Goal: Communication & Community: Answer question/provide support

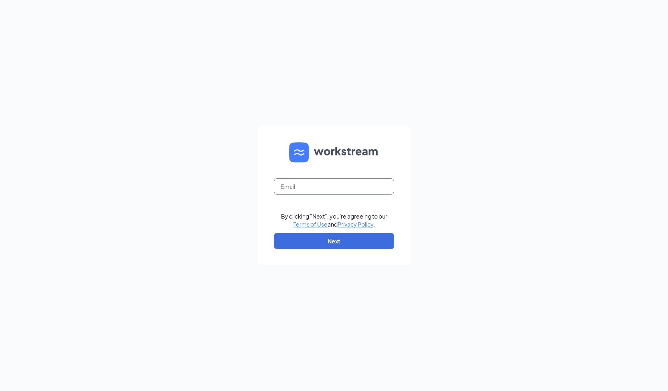
click at [327, 185] on input "text" at bounding box center [334, 187] width 120 height 16
type input "jennifer.sanchez@chickensaladchick.com"
click at [342, 238] on button "Next" at bounding box center [334, 241] width 120 height 16
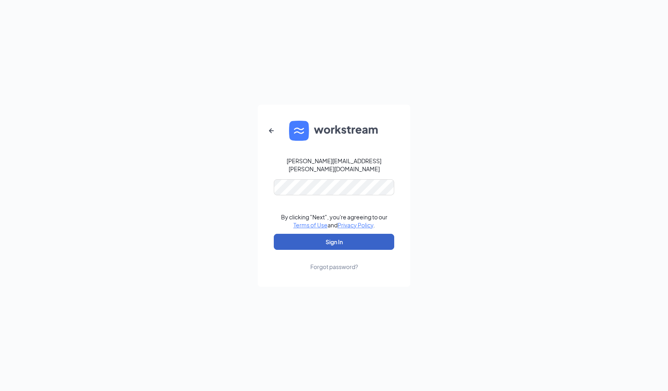
click at [341, 236] on button "Sign In" at bounding box center [334, 242] width 120 height 16
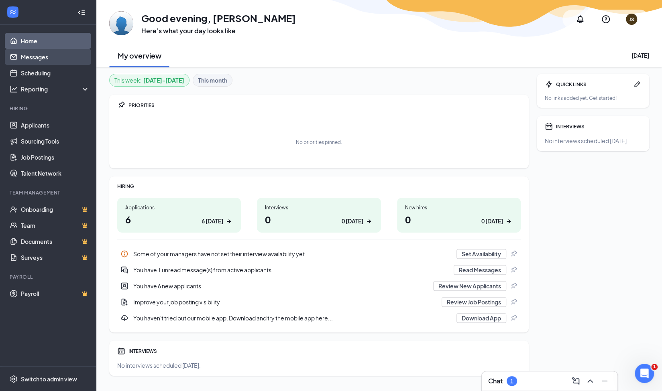
click at [47, 61] on link "Messages" at bounding box center [55, 57] width 69 height 16
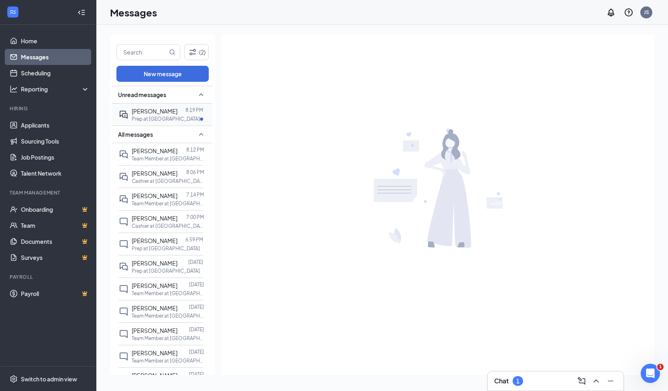
click at [168, 112] on span "Michael Morgan" at bounding box center [155, 111] width 46 height 7
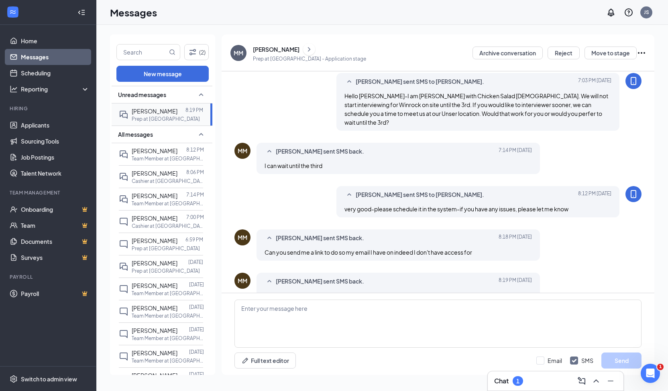
scroll to position [138, 0]
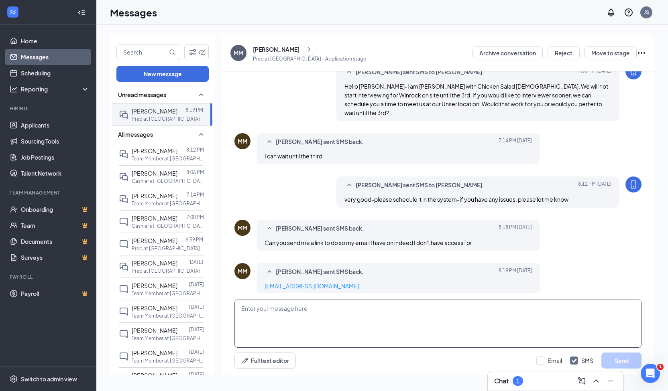
click at [300, 323] on textarea at bounding box center [437, 324] width 407 height 48
type textarea "Tell me what time you want to come on the 3rd and I will put it in for you"
click at [626, 360] on button "Send" at bounding box center [621, 361] width 40 height 16
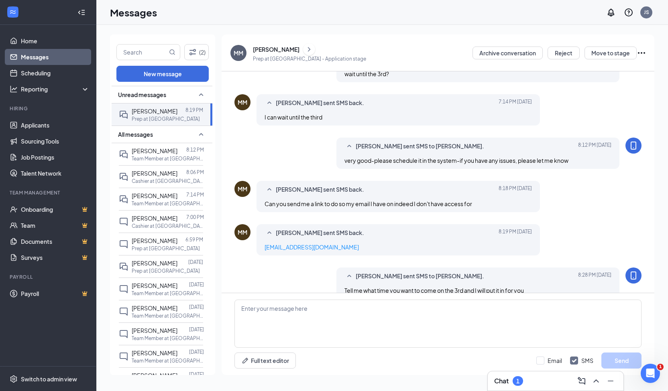
scroll to position [181, 0]
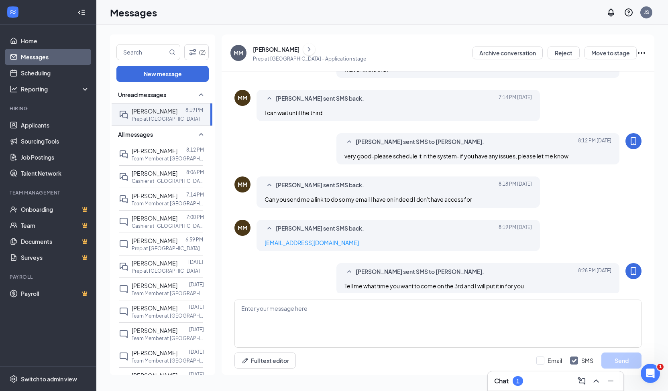
click at [258, 47] on div "Michael Morgan" at bounding box center [276, 49] width 47 height 8
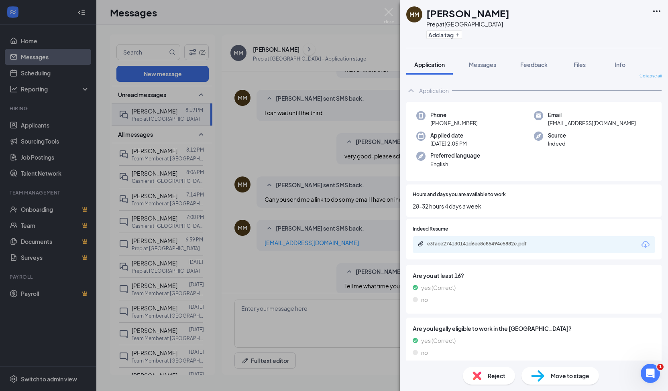
scroll to position [15, 0]
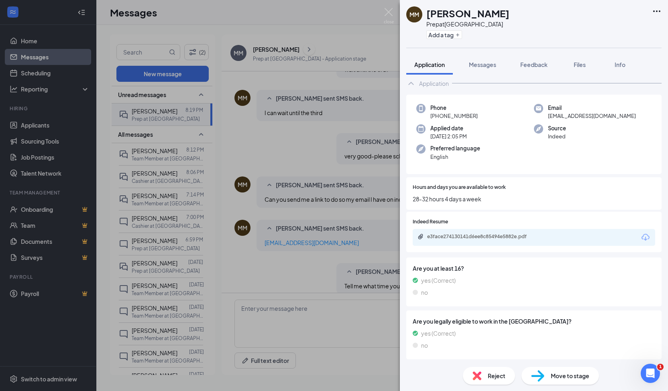
click at [557, 379] on span "Move to stage" at bounding box center [569, 376] width 39 height 9
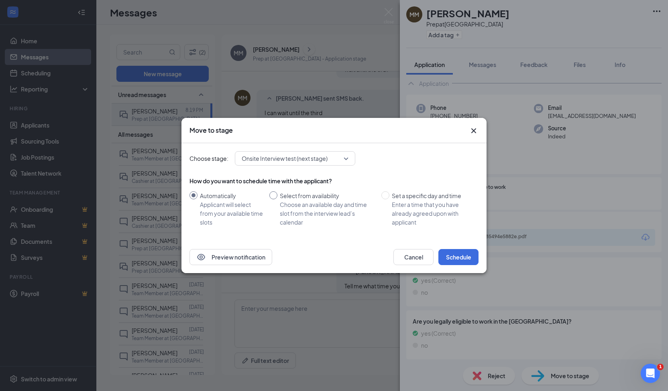
click at [274, 195] on input "Select from availability Choose an available day and time slot from the intervi…" at bounding box center [273, 195] width 8 height 8
radio input "true"
radio input "false"
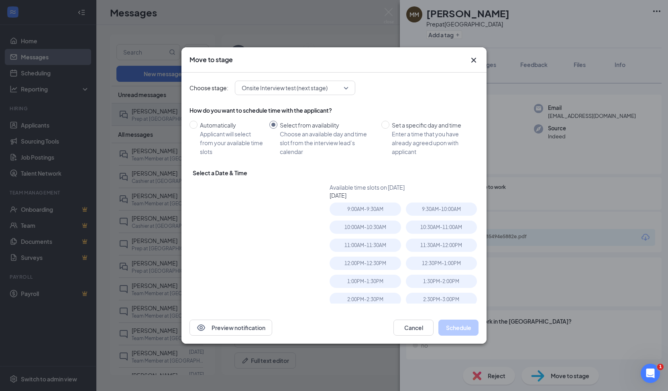
type input "Sep 3, 2025"
click at [418, 327] on button "Cancel" at bounding box center [413, 328] width 40 height 16
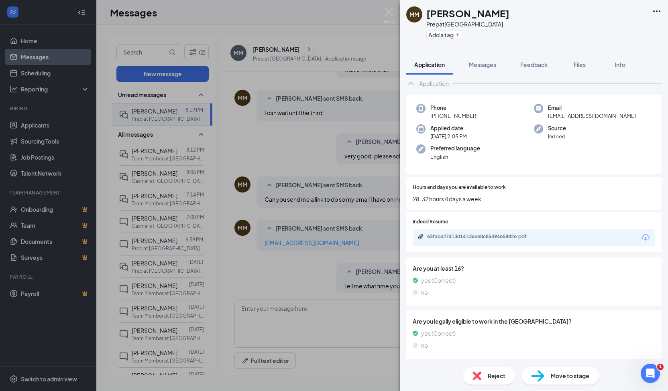
click at [256, 124] on div "MM Michael Morgan Prep at Albuquerque Add a tag Application Messages Feedback F…" at bounding box center [334, 195] width 668 height 391
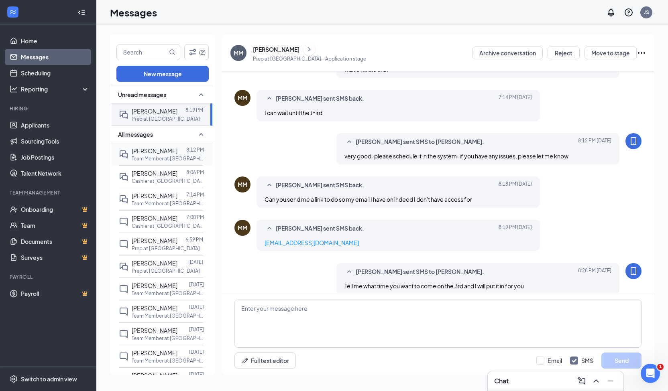
click at [158, 148] on span "[PERSON_NAME]" at bounding box center [155, 150] width 46 height 7
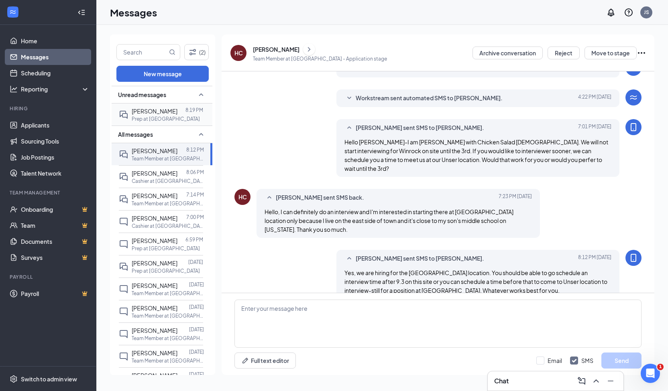
scroll to position [43, 0]
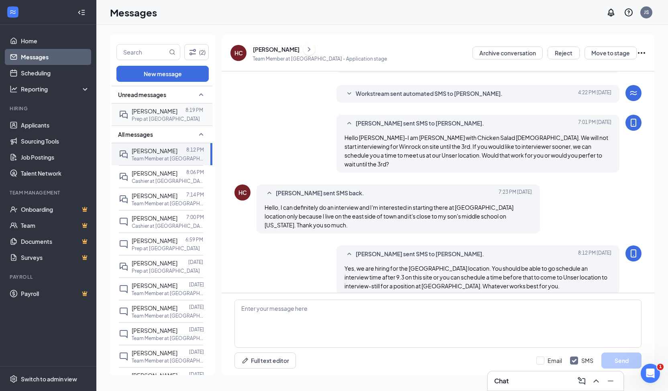
click at [168, 112] on span "[PERSON_NAME]" at bounding box center [155, 111] width 46 height 7
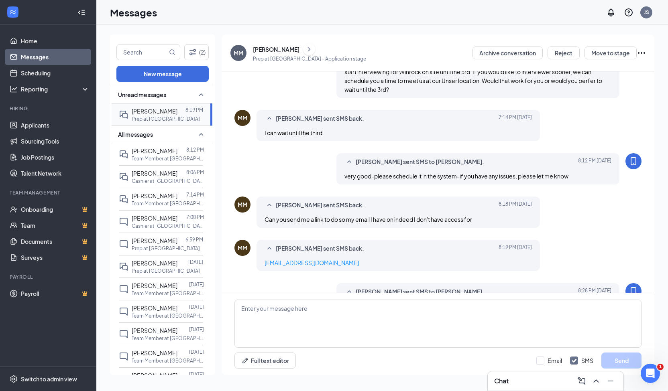
scroll to position [181, 0]
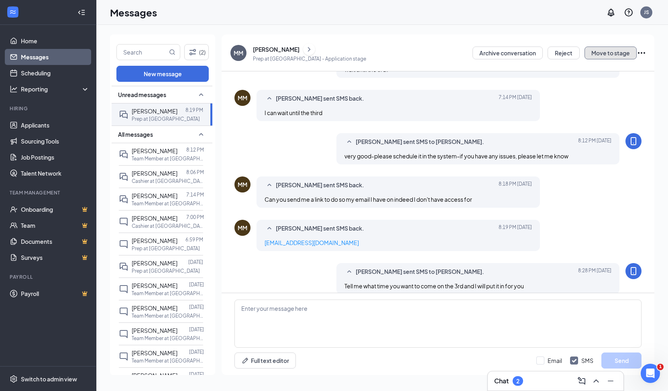
click at [607, 54] on button "Move to stage" at bounding box center [610, 53] width 52 height 13
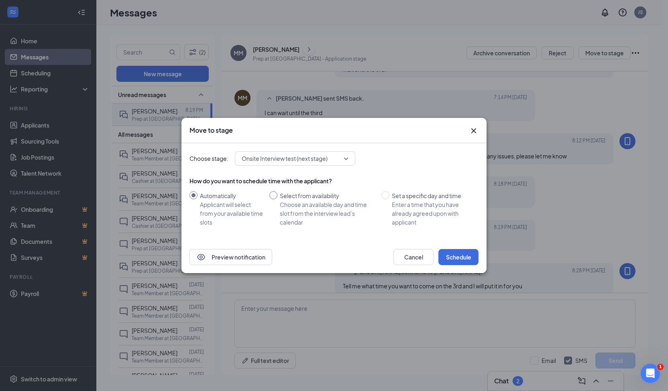
click at [273, 196] on input "Select from availability Choose an available day and time slot from the intervi…" at bounding box center [273, 195] width 8 height 8
radio input "true"
radio input "false"
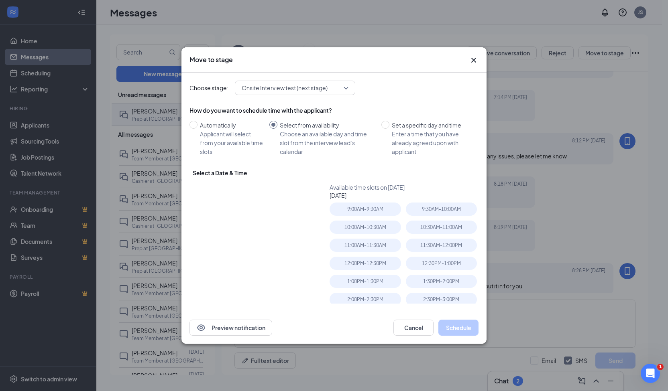
type input "Sep 3, 2025"
click at [374, 298] on div "2:00PM - 2:30PM" at bounding box center [364, 299] width 71 height 13
click at [459, 325] on button "Schedule" at bounding box center [458, 328] width 40 height 16
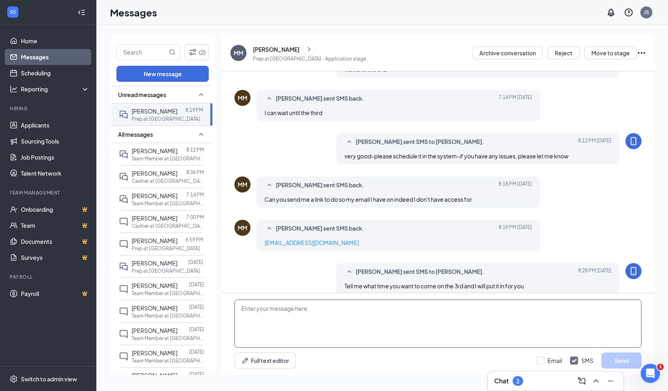
click at [459, 325] on textarea at bounding box center [437, 324] width 407 height 48
type textarea "all set for 2pm on the 3rd"
click at [623, 362] on button "Send" at bounding box center [621, 361] width 40 height 16
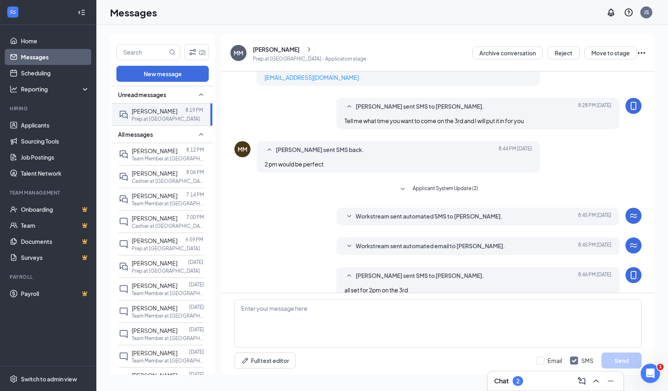
scroll to position [351, 0]
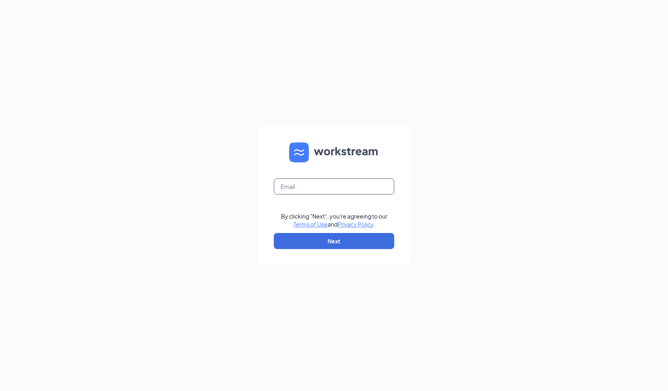
click at [344, 189] on input "text" at bounding box center [334, 187] width 120 height 16
type input "jennifer.sanchez@chickensaladchick.com"
click at [346, 240] on button "Next" at bounding box center [334, 241] width 120 height 16
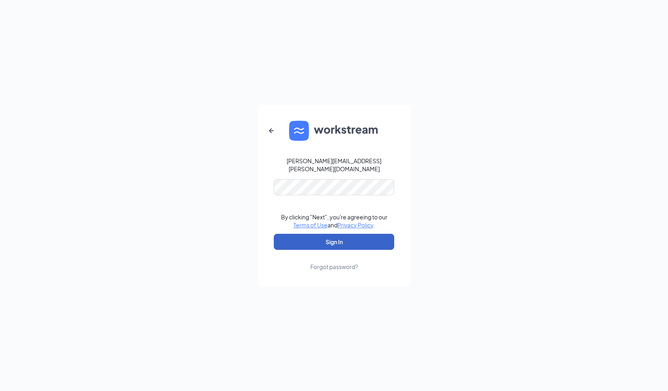
click at [344, 243] on button "Sign In" at bounding box center [334, 242] width 120 height 16
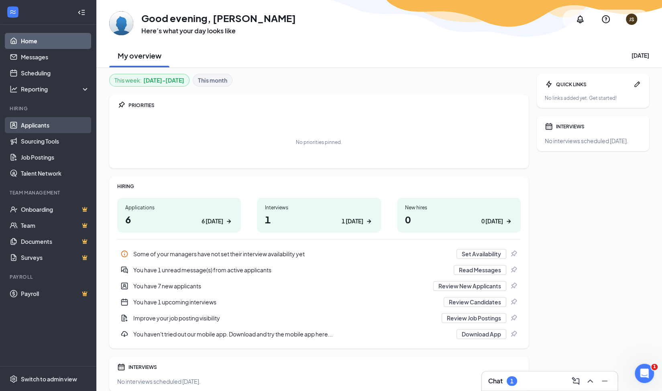
click at [53, 122] on link "Applicants" at bounding box center [55, 125] width 69 height 16
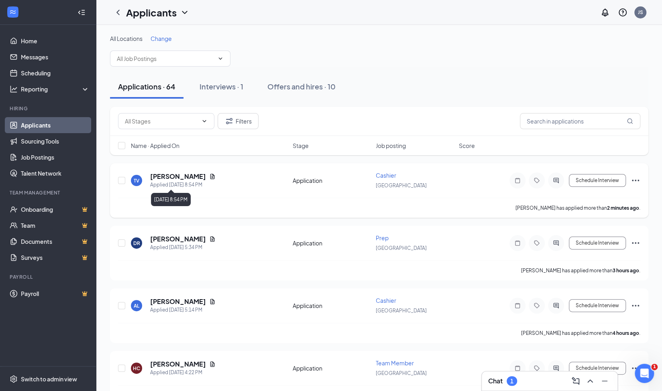
click at [168, 181] on div "Applied Today 8:54 PM" at bounding box center [182, 185] width 65 height 8
click at [164, 174] on h5 "[PERSON_NAME]" at bounding box center [178, 176] width 56 height 9
click at [164, 174] on body "Home Messages Scheduling Reporting Hiring Applicants Sourcing Tools Job Posting…" at bounding box center [331, 195] width 662 height 391
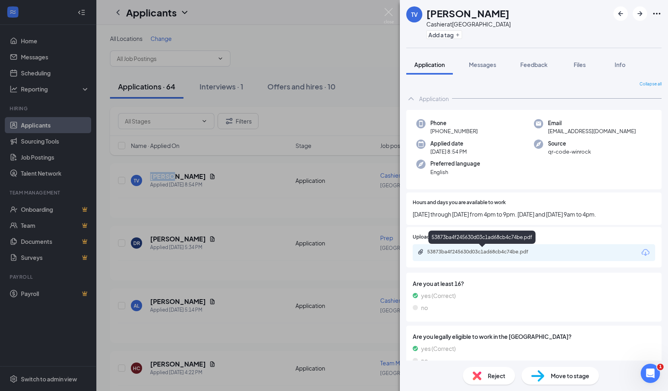
click at [438, 254] on div "53873ba4f245630d03c1ad68cb4c74be.pdf" at bounding box center [483, 252] width 112 height 6
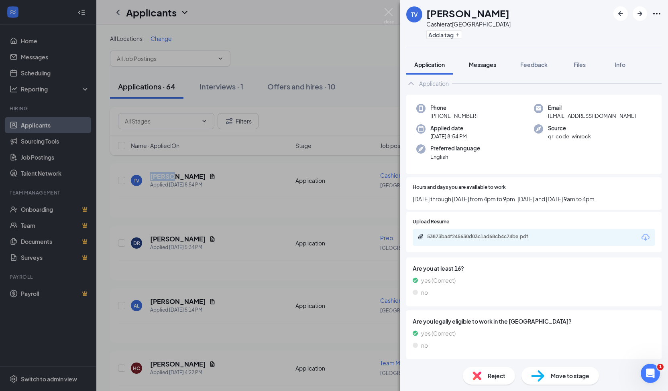
click at [485, 64] on span "Messages" at bounding box center [482, 64] width 27 height 7
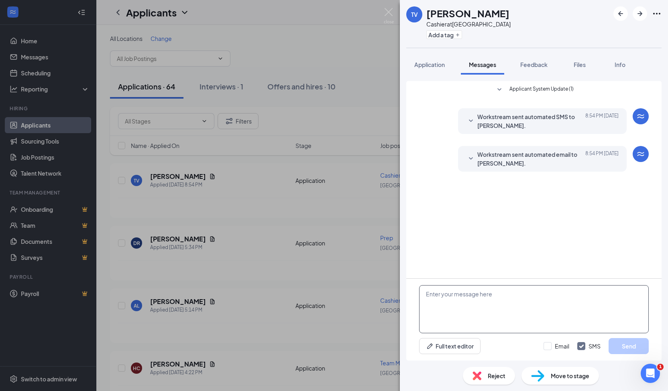
click at [482, 305] on textarea at bounding box center [533, 309] width 229 height 48
click at [473, 158] on icon "SmallChevronDown" at bounding box center [471, 159] width 10 height 10
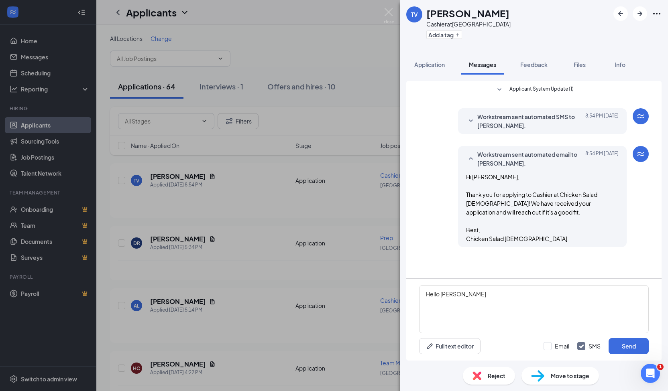
click at [472, 118] on icon "SmallChevronDown" at bounding box center [471, 121] width 10 height 10
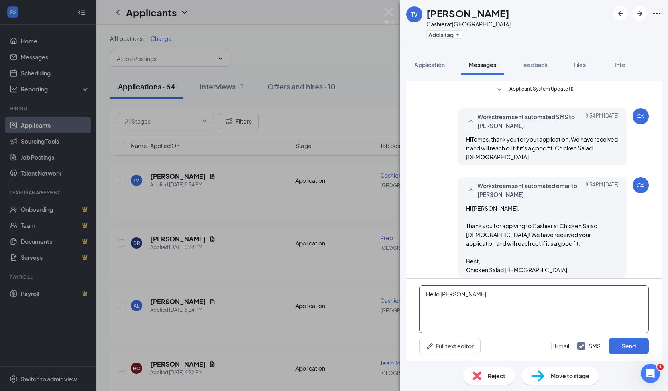
click at [469, 295] on textarea "Hello Tomas" at bounding box center [533, 309] width 229 height 48
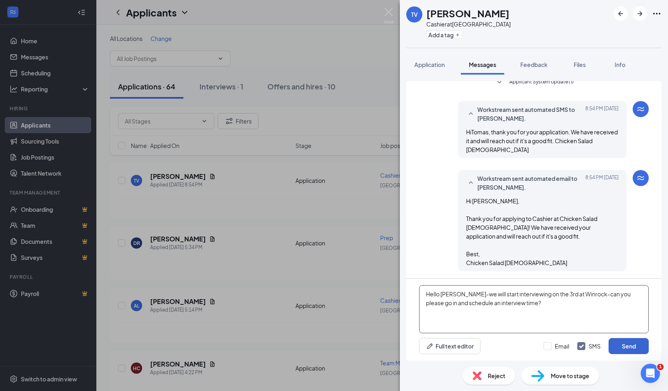
type textarea "Hello [PERSON_NAME]-we will start interviewing on the 3rd at Winrock-can you pl…"
click at [623, 345] on button "Send" at bounding box center [628, 346] width 40 height 16
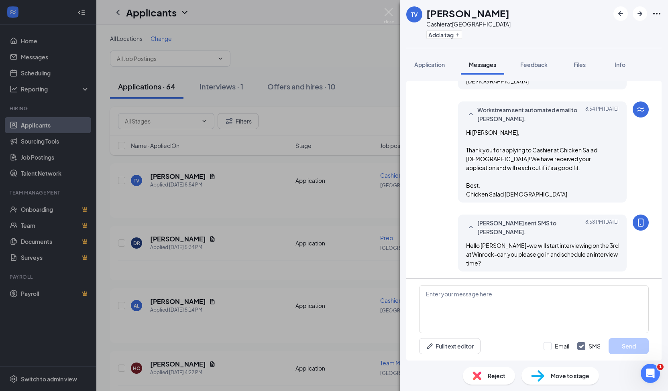
scroll to position [76, 0]
click at [323, 51] on div "TV Tomas Villanueva Cashier at Albuquerque Add a tag Application Messages Feedb…" at bounding box center [334, 195] width 668 height 391
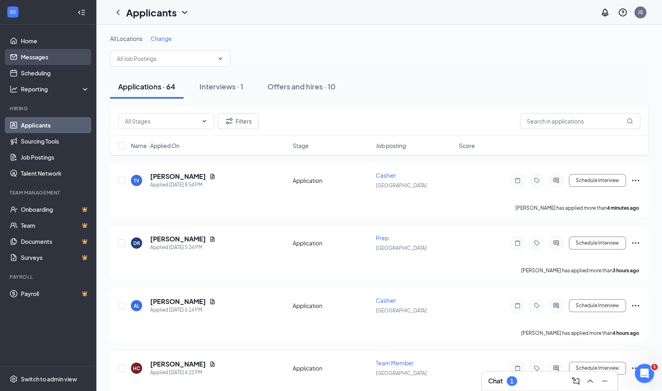
click at [50, 59] on link "Messages" at bounding box center [55, 57] width 69 height 16
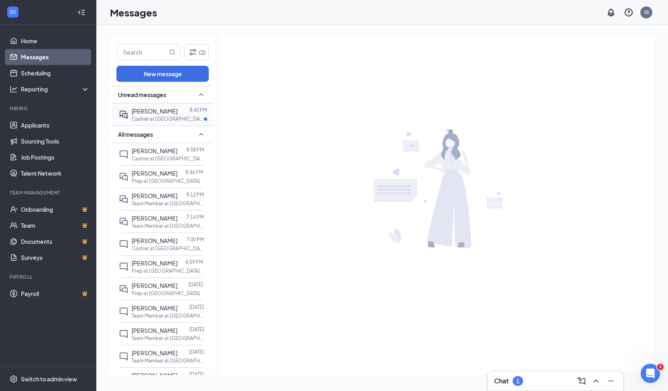
click at [144, 116] on p "Cashier at [GEOGRAPHIC_DATA]" at bounding box center [168, 119] width 72 height 7
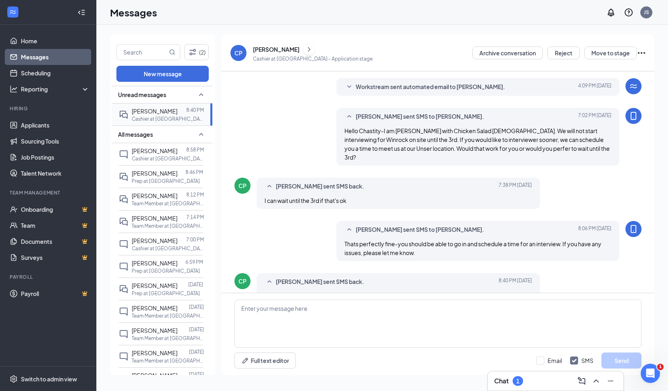
scroll to position [60, 0]
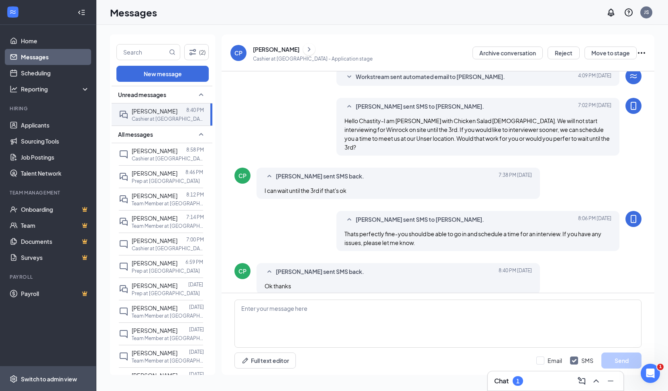
click at [46, 376] on div "Switch to admin view" at bounding box center [49, 379] width 56 height 8
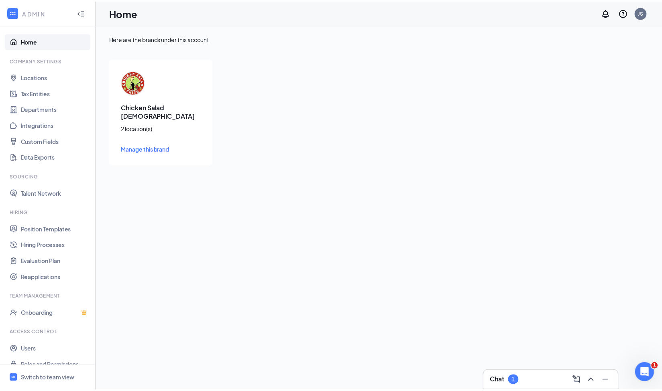
scroll to position [10, 0]
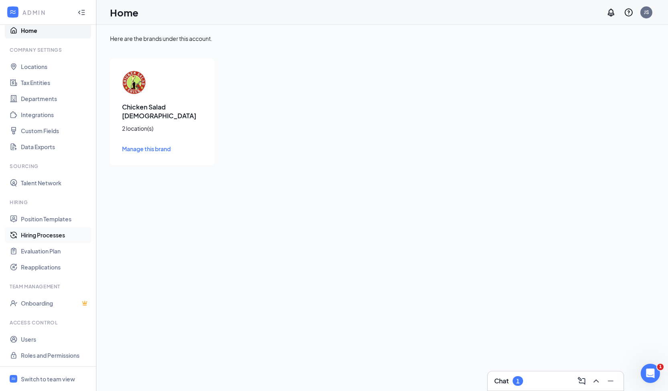
click at [51, 237] on link "Hiring Processes" at bounding box center [55, 235] width 69 height 16
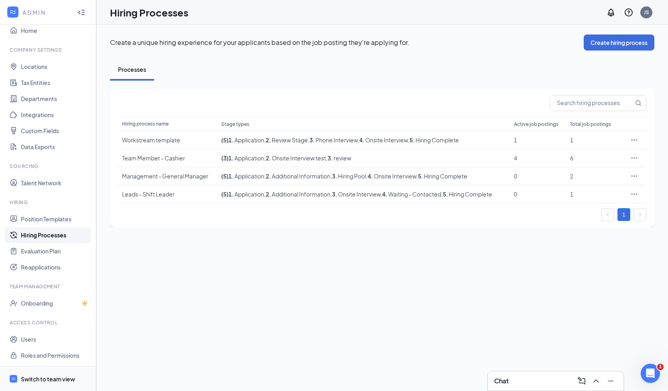
click at [50, 378] on div "Switch to team view" at bounding box center [48, 379] width 54 height 8
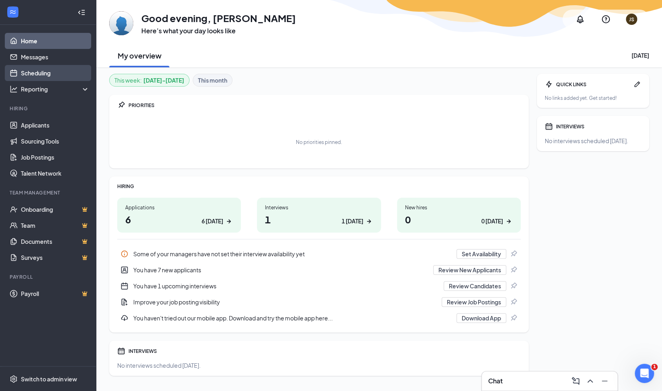
click at [46, 71] on link "Scheduling" at bounding box center [55, 73] width 69 height 16
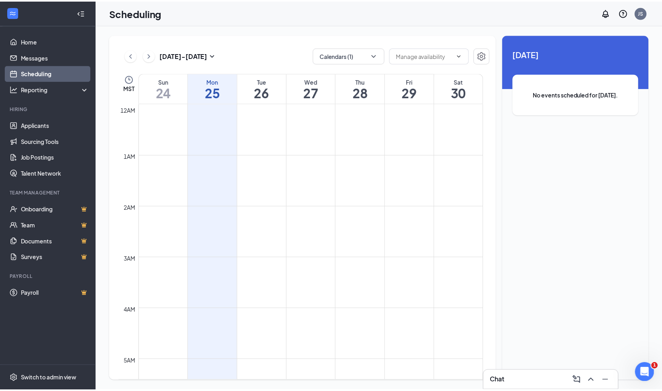
scroll to position [394, 0]
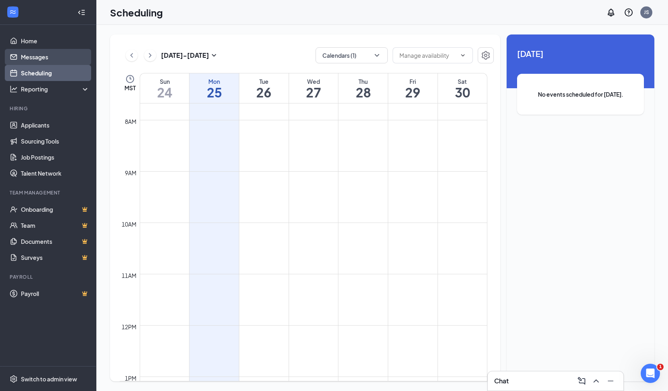
click at [48, 59] on link "Messages" at bounding box center [55, 57] width 69 height 16
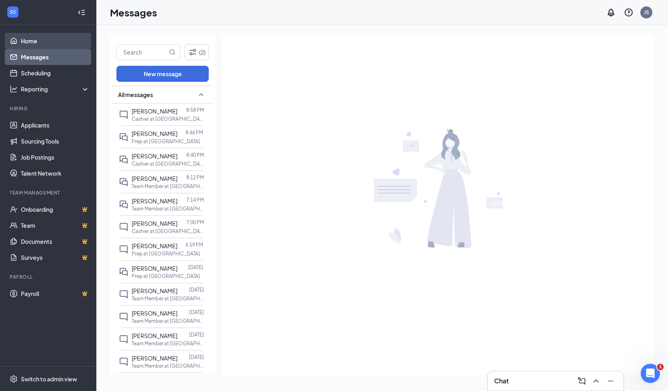
click at [47, 45] on link "Home" at bounding box center [55, 41] width 69 height 16
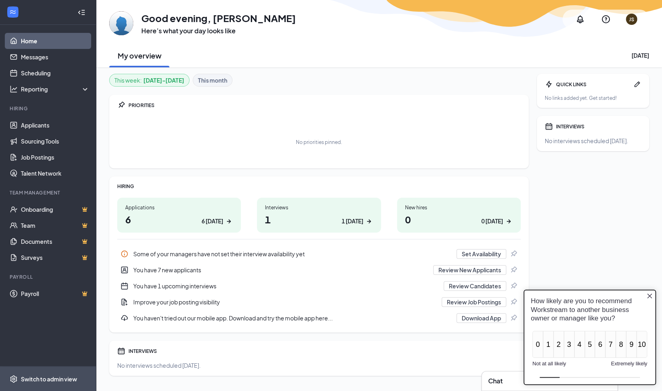
click at [39, 377] on div "Switch to admin view" at bounding box center [49, 379] width 56 height 8
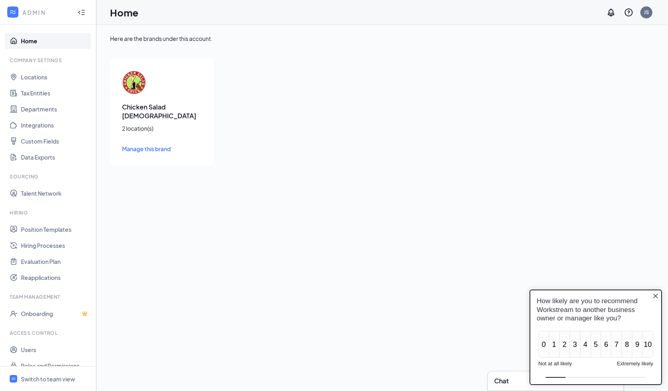
click at [654, 297] on icon "Close button" at bounding box center [655, 296] width 5 height 5
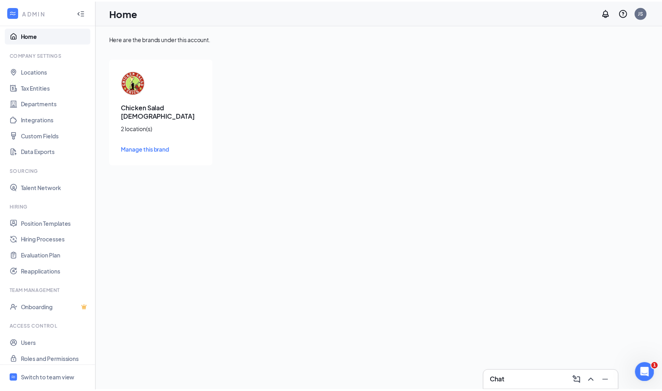
scroll to position [10, 0]
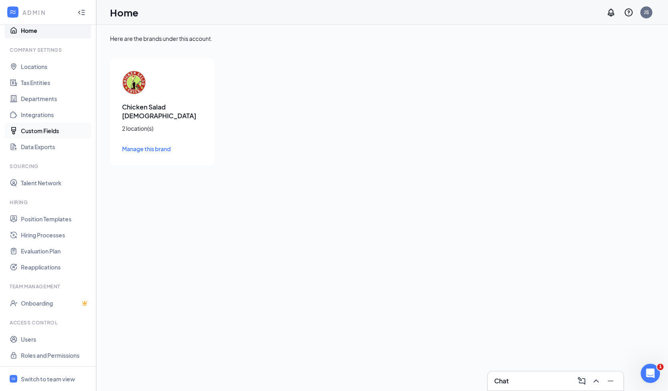
click at [46, 130] on link "Custom Fields" at bounding box center [55, 131] width 69 height 16
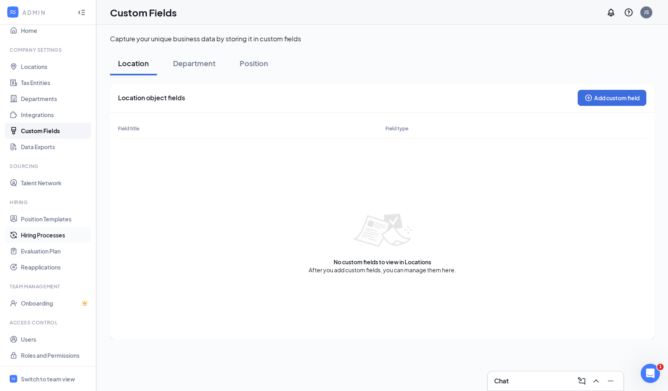
click at [43, 240] on link "Hiring Processes" at bounding box center [55, 235] width 69 height 16
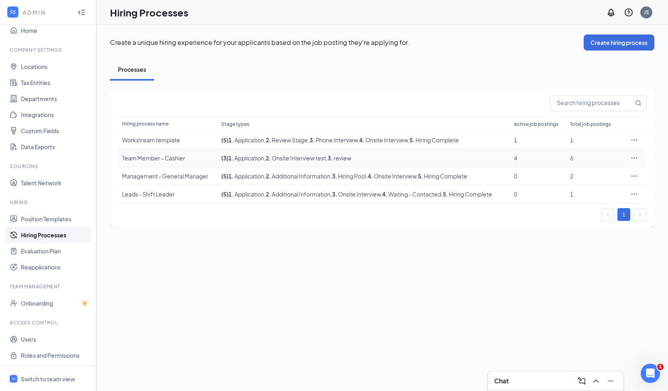
click at [635, 157] on icon "Ellipses" at bounding box center [634, 158] width 8 height 8
click at [596, 178] on span "Edit" at bounding box center [596, 174] width 69 height 9
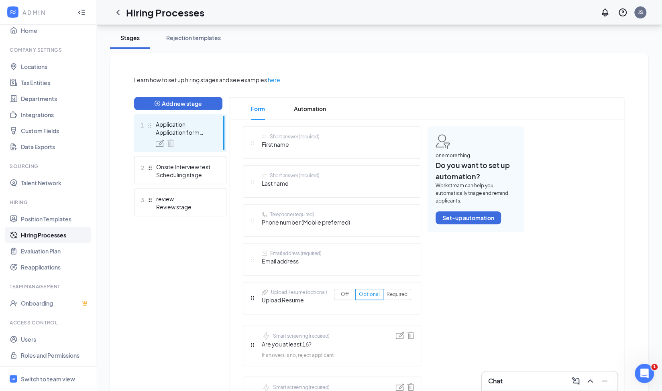
scroll to position [142, 0]
click at [308, 107] on span "Automation" at bounding box center [310, 108] width 32 height 22
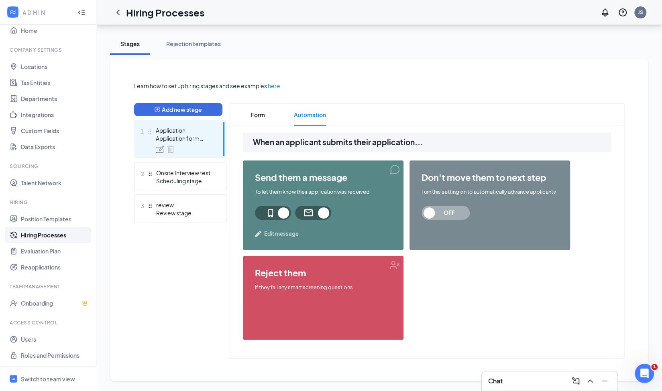
scroll to position [135, 0]
click at [285, 215] on span at bounding box center [273, 213] width 36 height 14
click at [323, 215] on span at bounding box center [313, 213] width 36 height 14
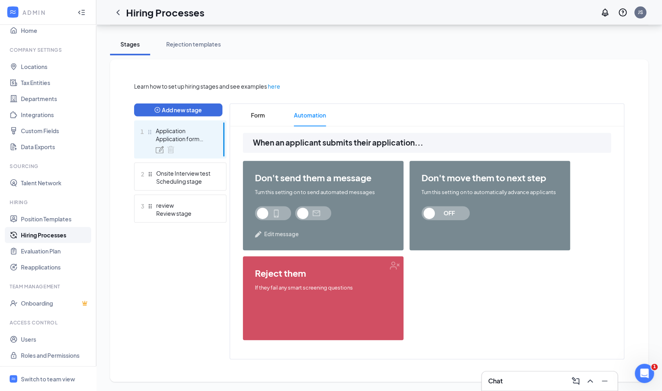
click at [289, 235] on span "Edit message" at bounding box center [281, 234] width 35 height 8
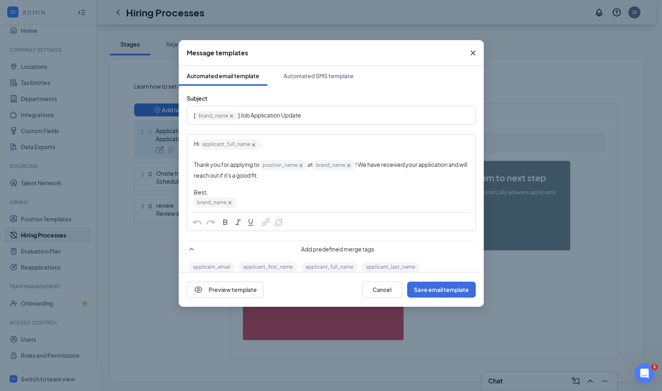
click at [283, 175] on div "Thank you for applying to position_name‌‌‌‌ {{position_name}} at brand_name‌‌‌‌…" at bounding box center [331, 169] width 274 height 20
click at [434, 287] on button "Save email template" at bounding box center [441, 290] width 69 height 16
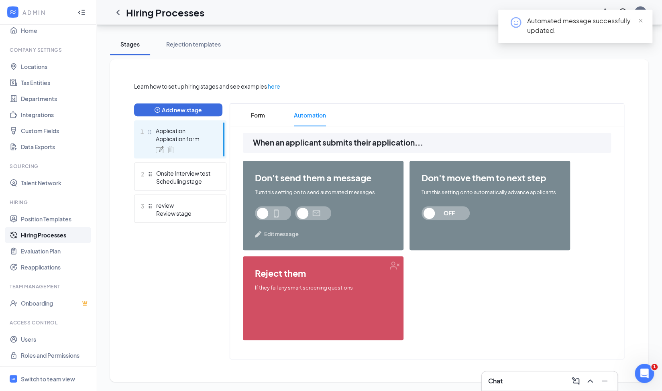
click at [451, 213] on span "OFF" at bounding box center [448, 213] width 35 height 14
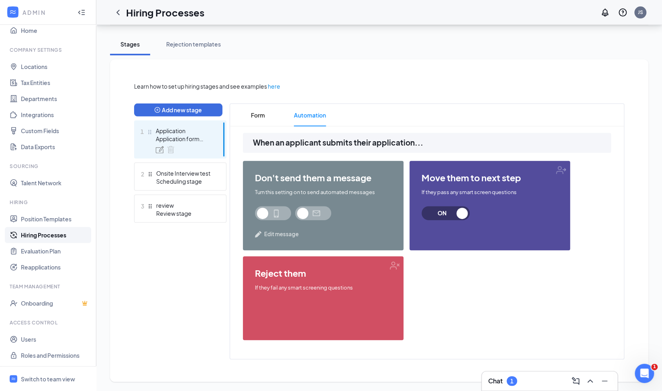
click at [559, 170] on div "move them to next step If they pass any smart screen questions ON" at bounding box center [489, 205] width 160 height 89
click at [397, 263] on div "reject them If they fail any smart screening questions" at bounding box center [323, 298] width 160 height 84
click at [436, 213] on span "ON" at bounding box center [441, 213] width 35 height 14
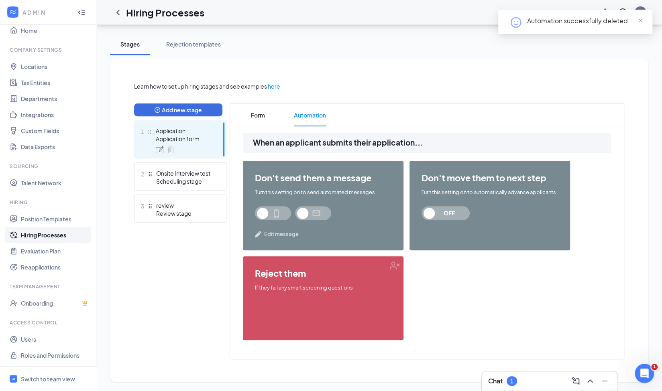
click at [460, 211] on span "OFF" at bounding box center [448, 213] width 35 height 14
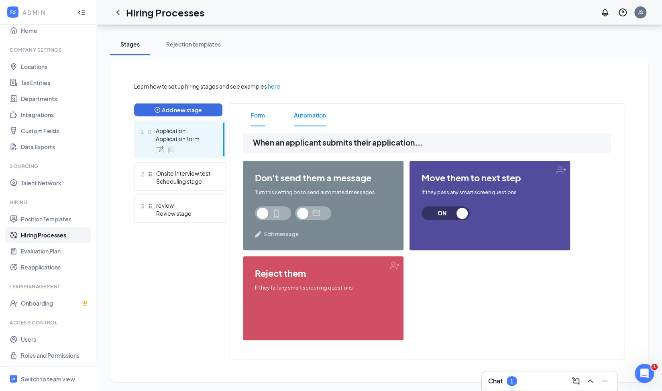
click at [258, 117] on span "Form" at bounding box center [258, 115] width 14 height 22
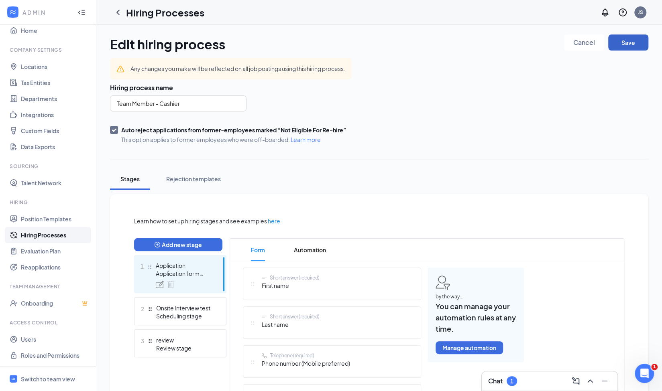
click at [632, 42] on button "Save" at bounding box center [628, 43] width 40 height 16
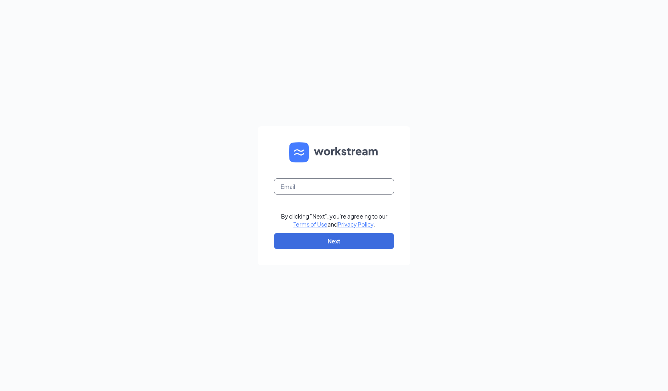
click at [328, 187] on input "text" at bounding box center [334, 187] width 120 height 16
type input "jennifer.sanchez@chickensaladchick.com"
click at [336, 242] on button "Next" at bounding box center [334, 241] width 120 height 16
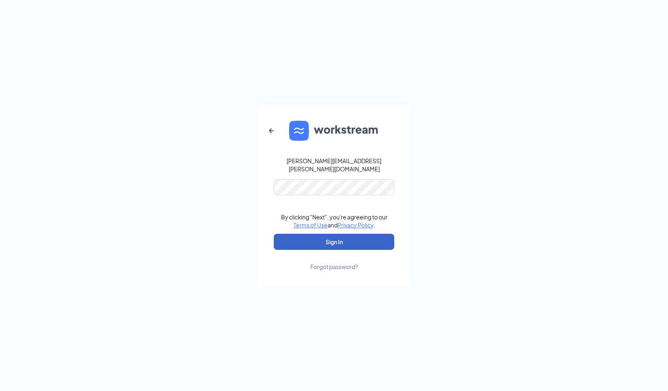
click at [343, 235] on button "Sign In" at bounding box center [334, 242] width 120 height 16
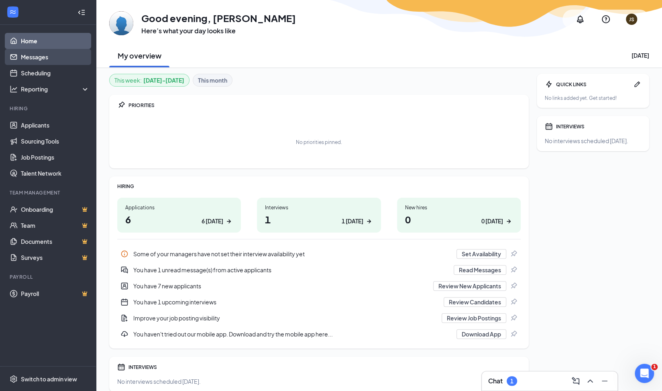
click at [51, 58] on link "Messages" at bounding box center [55, 57] width 69 height 16
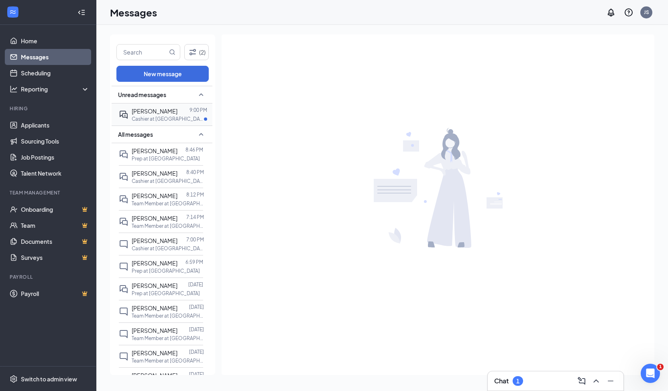
click at [152, 106] on div "Tomas Villanueva 9:00 PM Cashier at Albuquerque" at bounding box center [161, 115] width 84 height 22
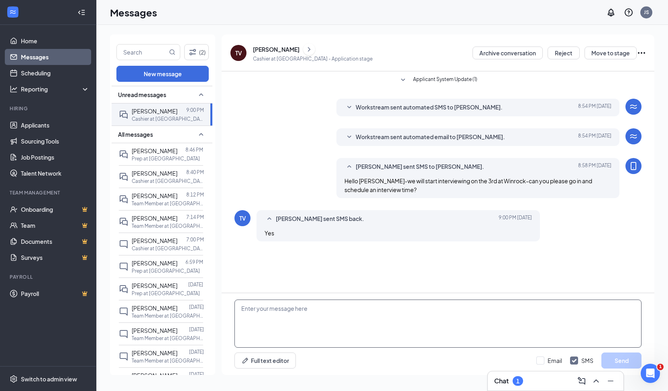
click at [298, 319] on textarea at bounding box center [437, 324] width 407 height 48
type textarea "Thank you, let me know if you have any issues"
click at [618, 358] on button "Send" at bounding box center [621, 361] width 40 height 16
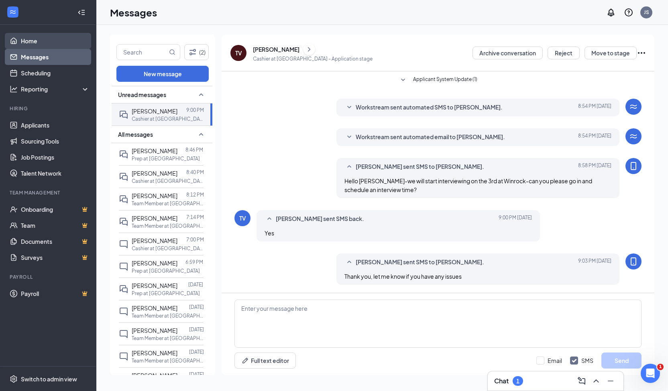
click at [50, 39] on link "Home" at bounding box center [55, 41] width 69 height 16
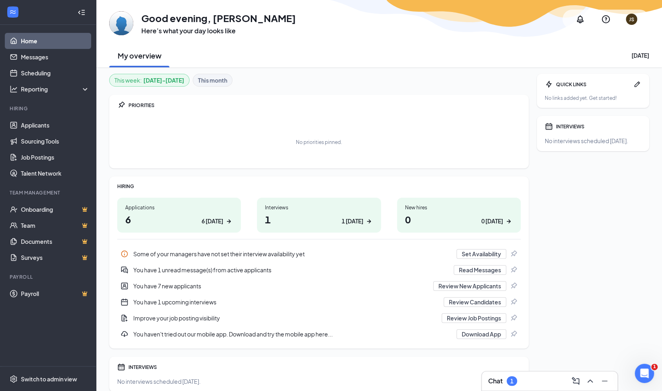
click at [319, 219] on h1 "1 1 today" at bounding box center [319, 220] width 108 height 14
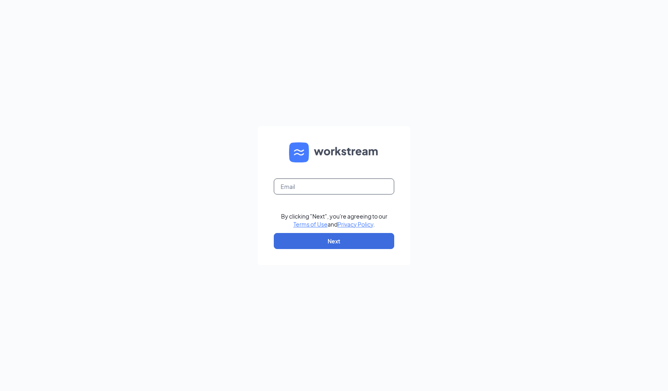
click at [333, 185] on input "text" at bounding box center [334, 187] width 120 height 16
type input "[PERSON_NAME][EMAIL_ADDRESS][PERSON_NAME][DOMAIN_NAME]"
click at [335, 240] on button "Next" at bounding box center [334, 241] width 120 height 16
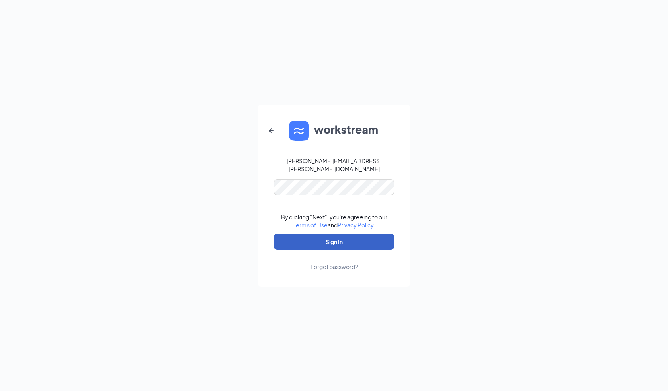
click at [340, 237] on button "Sign In" at bounding box center [334, 242] width 120 height 16
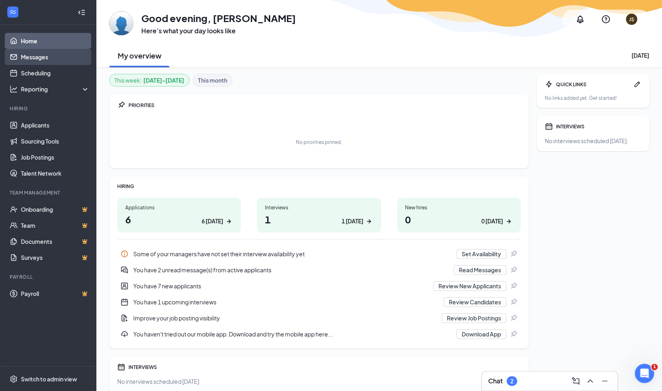
click at [53, 59] on link "Messages" at bounding box center [55, 57] width 69 height 16
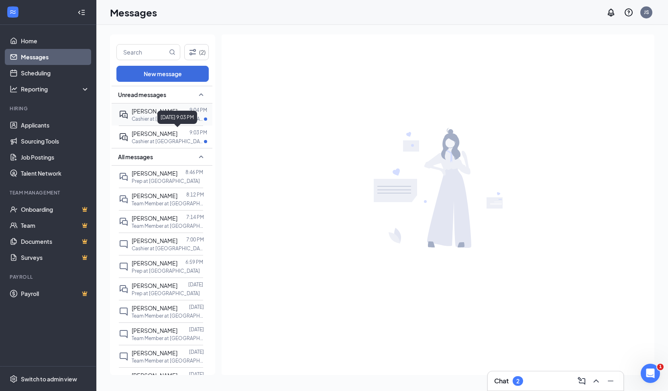
click at [180, 118] on div "[DATE] 9:03 PM" at bounding box center [177, 117] width 40 height 13
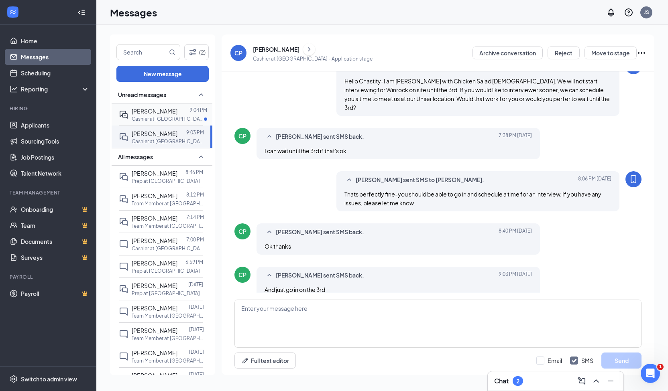
scroll to position [104, 0]
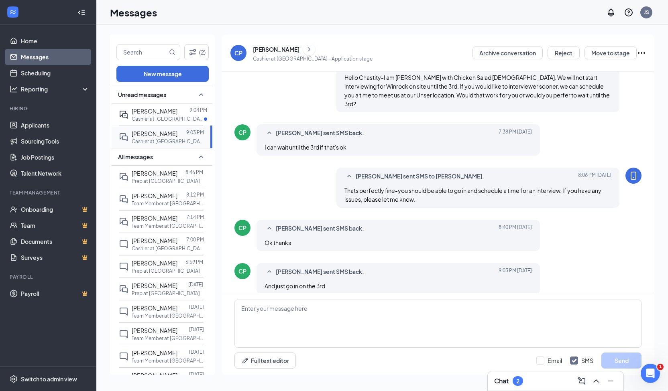
click at [149, 132] on span "[PERSON_NAME]" at bounding box center [155, 133] width 46 height 7
click at [162, 114] on span "[PERSON_NAME]" at bounding box center [155, 111] width 46 height 7
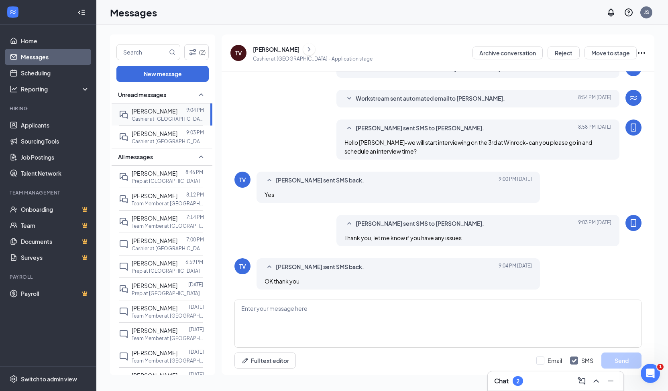
scroll to position [43, 0]
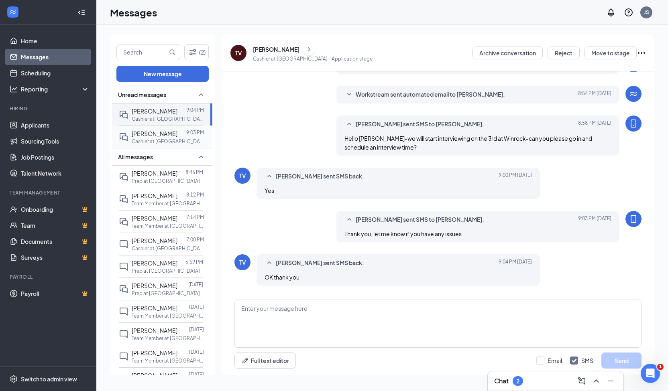
click at [161, 132] on span "[PERSON_NAME]" at bounding box center [155, 133] width 46 height 7
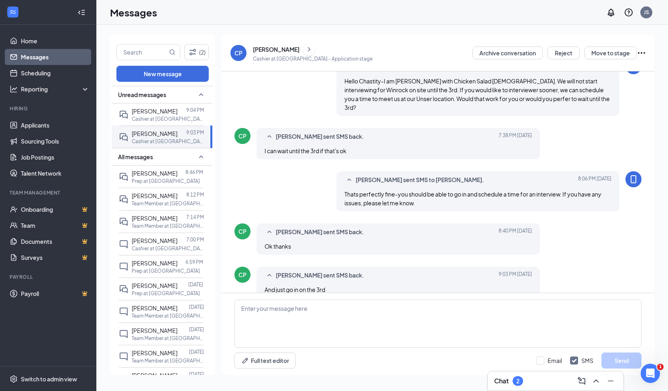
scroll to position [104, 0]
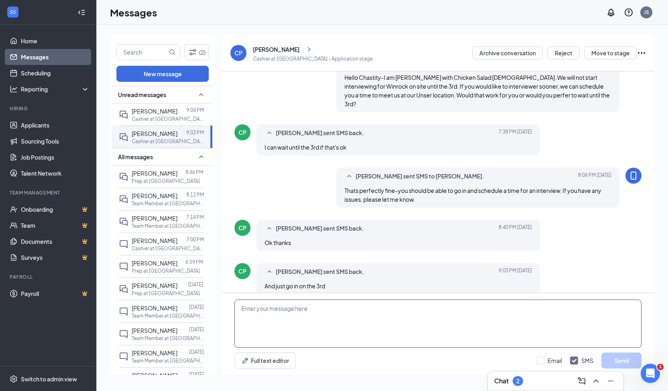
click at [315, 324] on textarea at bounding box center [437, 324] width 407 height 48
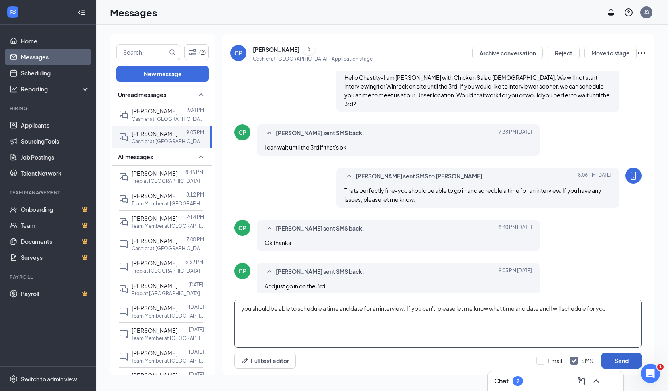
type textarea "you should be able to schedule a time and date for an interview. If you can't, …"
click at [621, 363] on button "Send" at bounding box center [621, 361] width 40 height 16
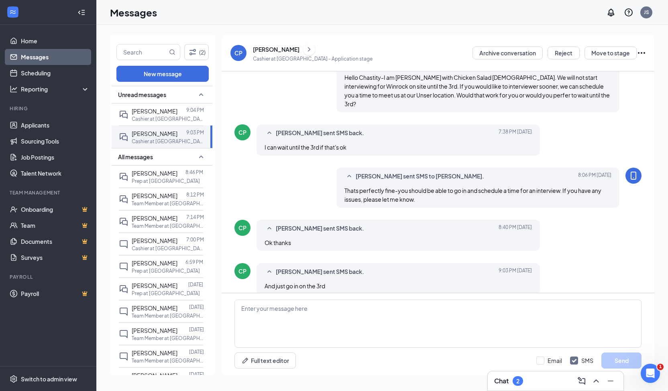
scroll to position [156, 0]
